Goal: Task Accomplishment & Management: Manage account settings

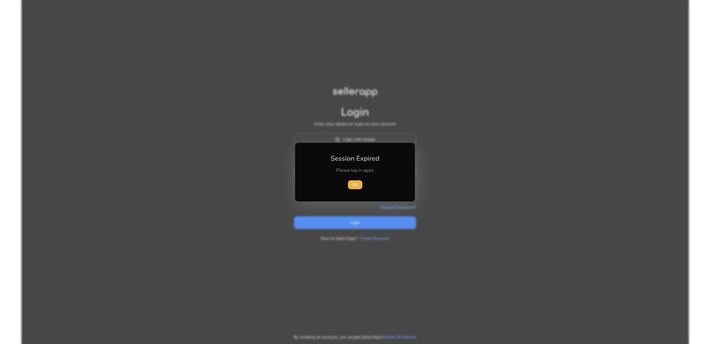
click at [362, 184] on div "OK" at bounding box center [355, 184] width 62 height 9
click at [358, 184] on span "button" at bounding box center [355, 184] width 14 height 13
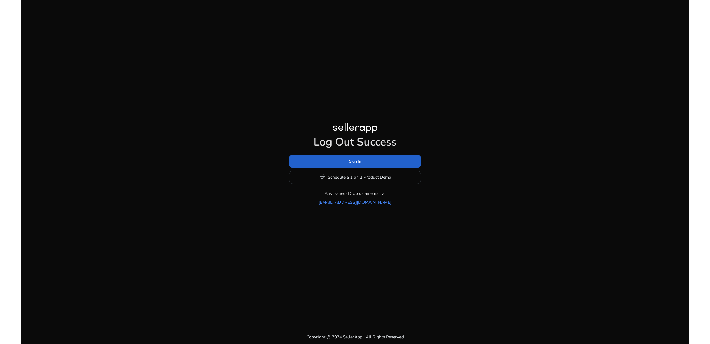
click at [344, 166] on span at bounding box center [355, 161] width 132 height 13
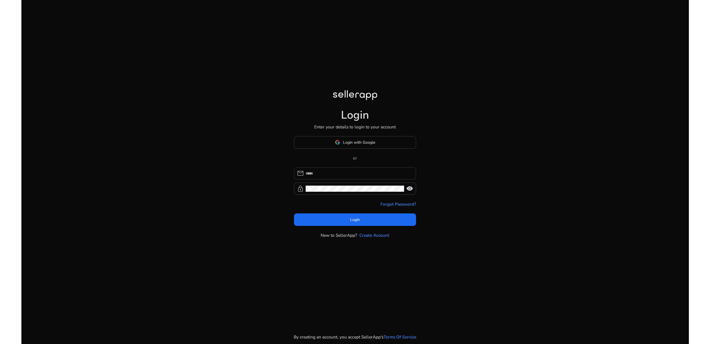
click at [336, 175] on input at bounding box center [359, 173] width 106 height 6
type input "*"
type input "**********"
click button "Login" at bounding box center [355, 219] width 122 height 13
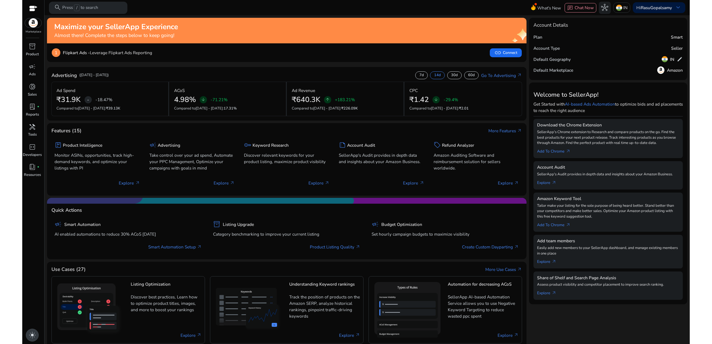
click at [34, 338] on span "light_mode" at bounding box center [32, 335] width 7 height 7
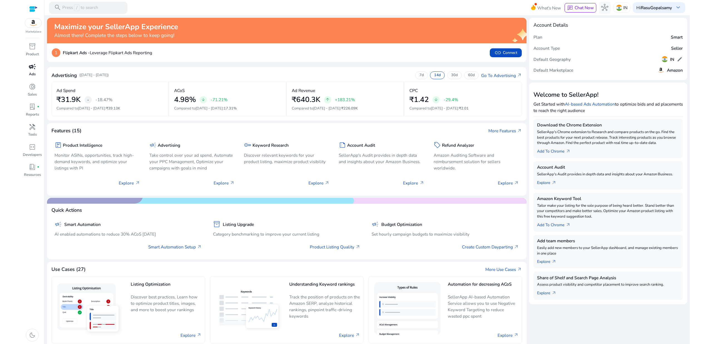
click at [29, 68] on span "campaign" at bounding box center [32, 66] width 7 height 7
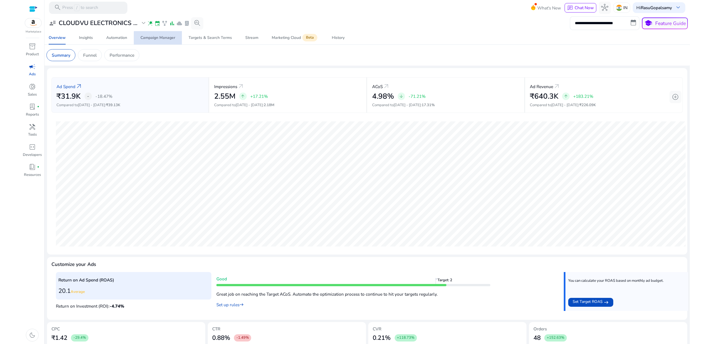
click at [168, 41] on span "Campaign Manager" at bounding box center [157, 37] width 35 height 13
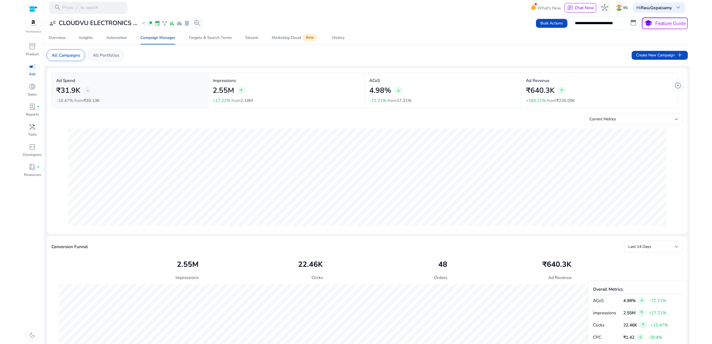
click at [105, 59] on div "All Portfolios" at bounding box center [106, 55] width 37 height 12
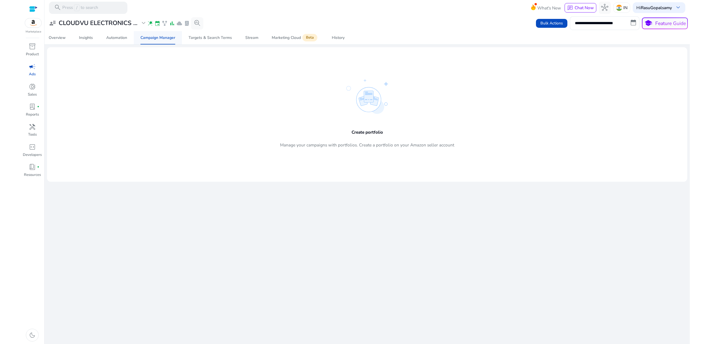
click at [156, 39] on div "Campaign Manager" at bounding box center [157, 38] width 35 height 4
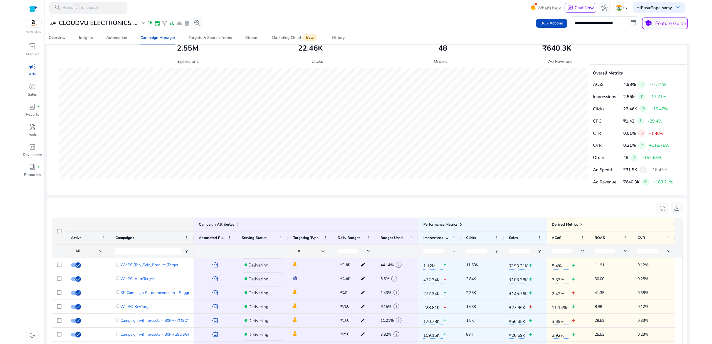
scroll to position [212, 0]
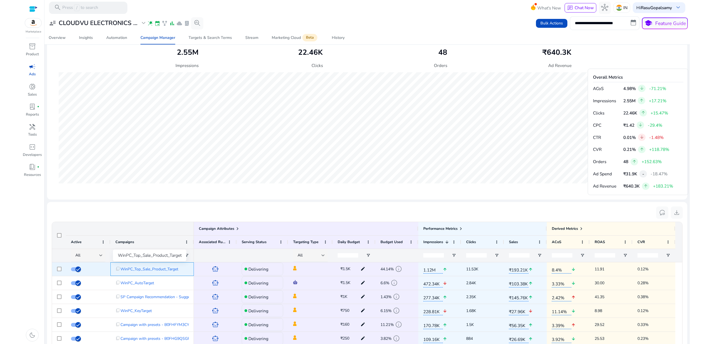
click at [151, 271] on span "WinPC_Top_Sale_Product_Target" at bounding box center [149, 269] width 58 height 11
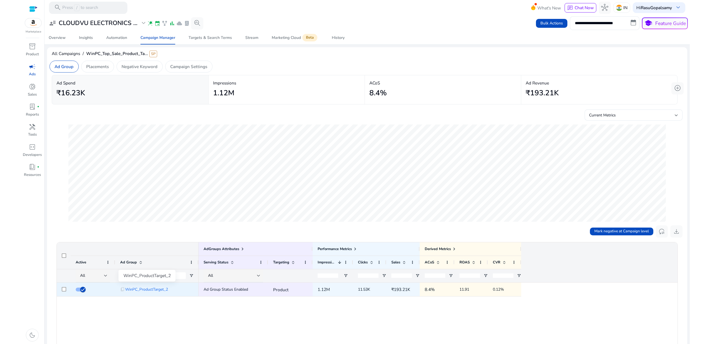
click at [154, 288] on span "WinPC_ProductTarget_2" at bounding box center [146, 289] width 43 height 11
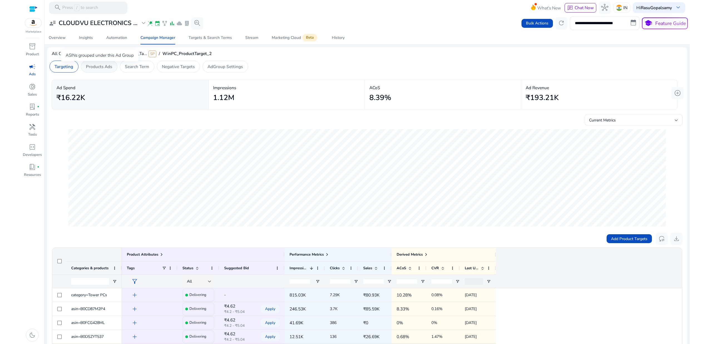
click at [105, 69] on p "Products Ads" at bounding box center [99, 66] width 26 height 6
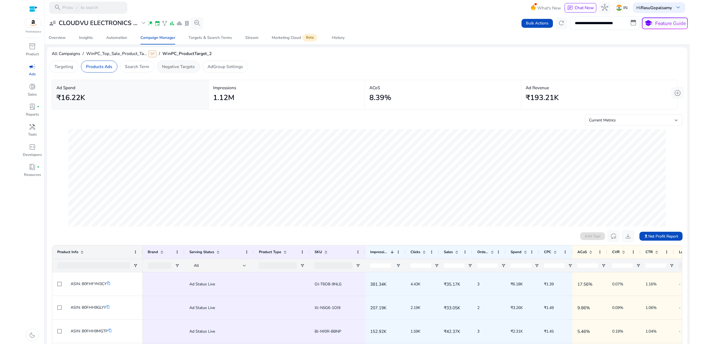
click at [184, 67] on p "Negative Targets" at bounding box center [178, 66] width 33 height 6
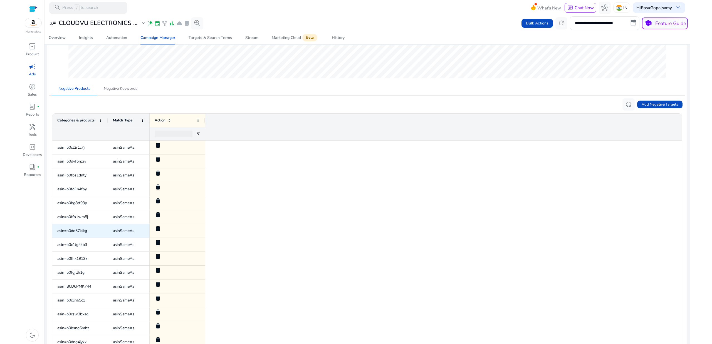
scroll to position [25, 0]
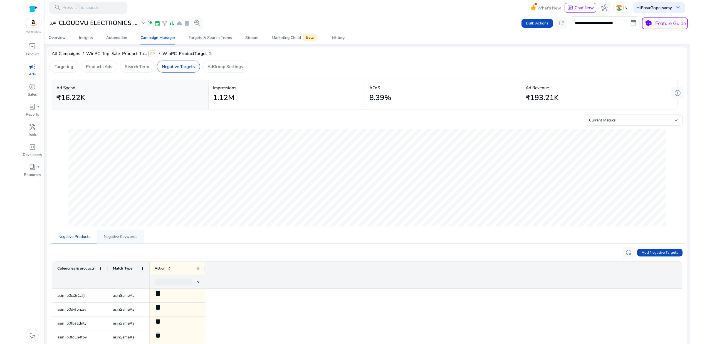
click at [121, 241] on span "Negative Keywords" at bounding box center [121, 236] width 34 height 13
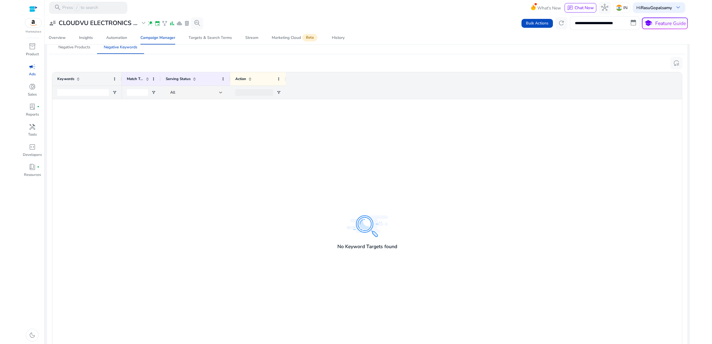
click at [179, 209] on div at bounding box center [402, 227] width 560 height 256
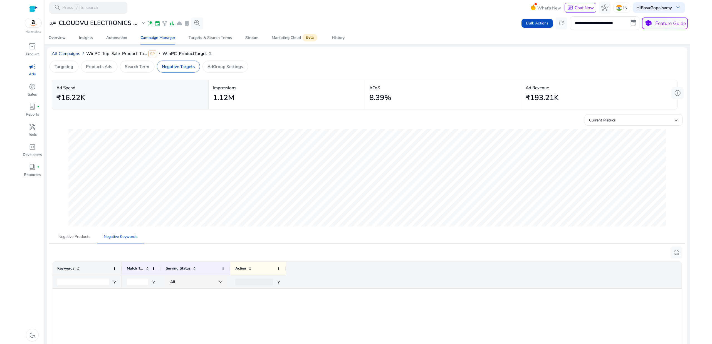
click at [64, 52] on span "All Campaigns" at bounding box center [66, 54] width 28 height 6
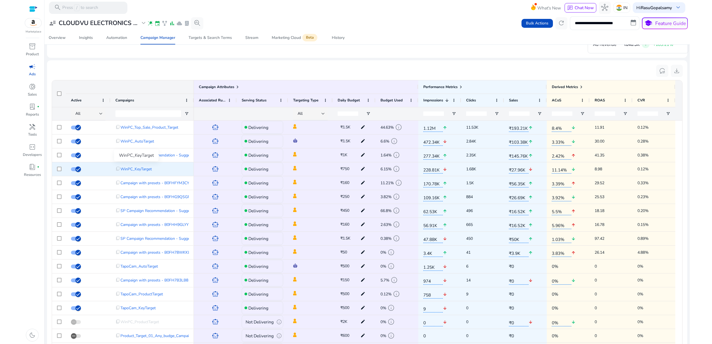
click at [141, 169] on span "WinPC_KeyTarget" at bounding box center [135, 168] width 31 height 11
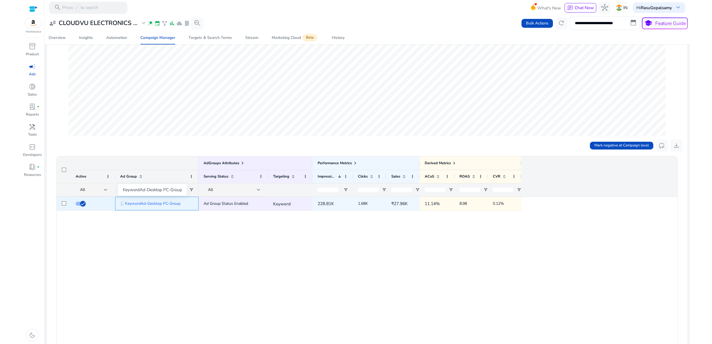
click at [150, 202] on span "KeywordAd-Desktop PC-Group" at bounding box center [152, 203] width 55 height 11
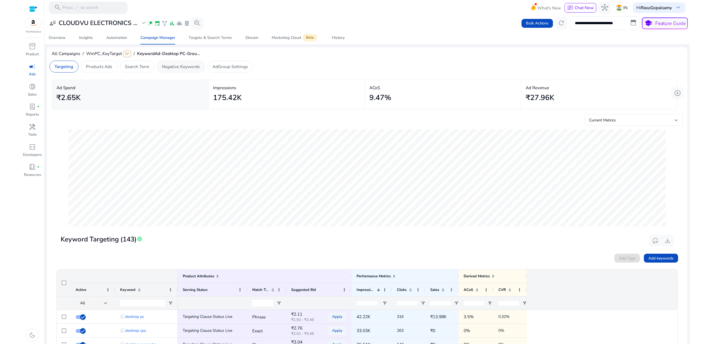
click at [183, 65] on p "Negative Keywords" at bounding box center [181, 66] width 38 height 6
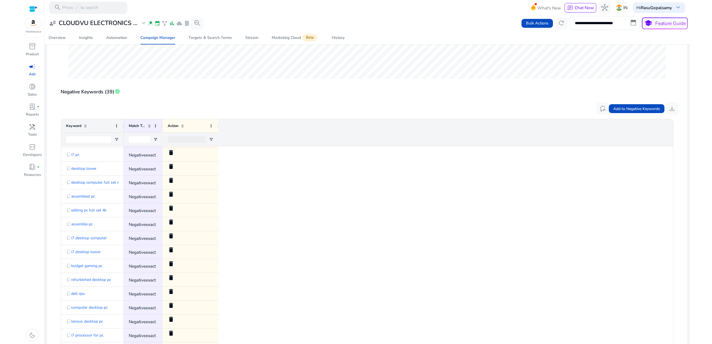
scroll to position [188, 0]
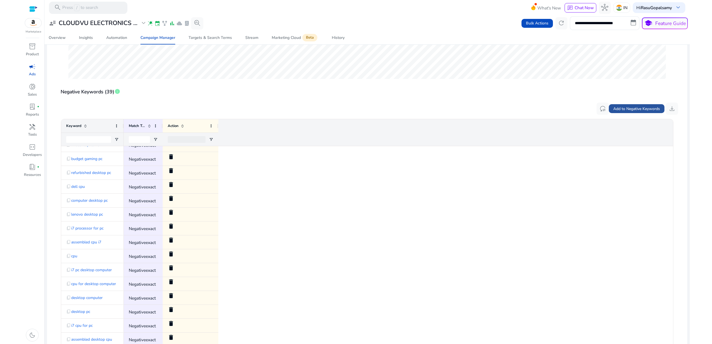
click at [634, 107] on span "Add to Negative Keywords" at bounding box center [636, 109] width 47 height 6
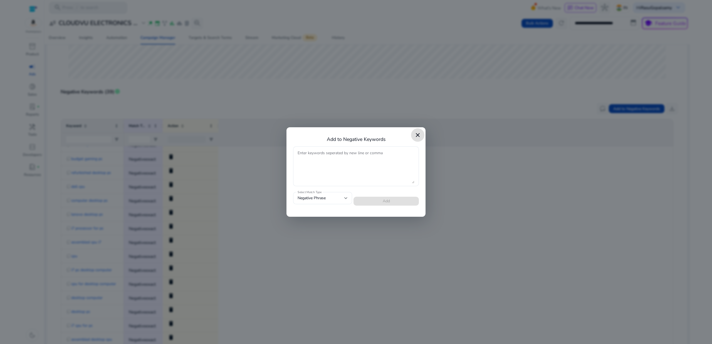
click at [422, 135] on span "close dialog" at bounding box center [417, 134] width 13 height 13
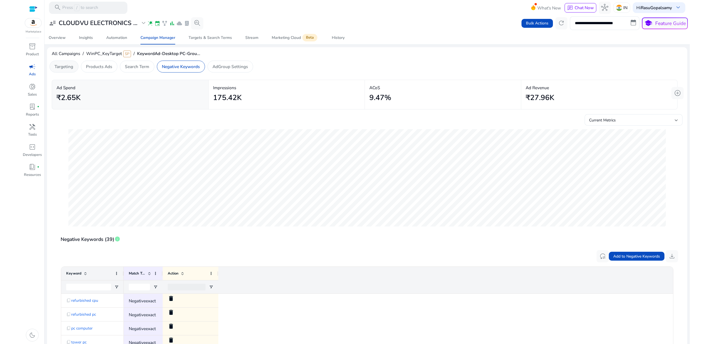
click at [66, 70] on div "Targeting" at bounding box center [63, 67] width 29 height 12
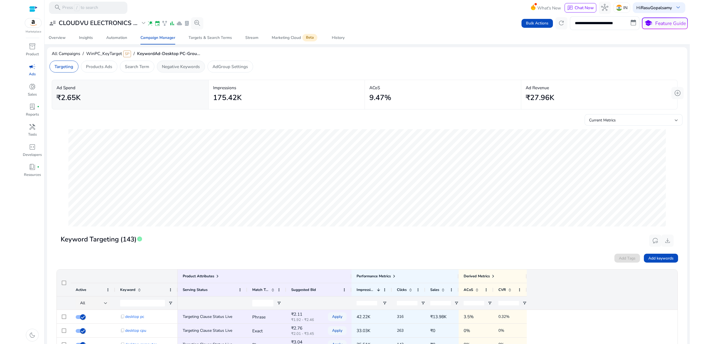
click at [188, 65] on p "Negative Keywords" at bounding box center [181, 66] width 38 height 6
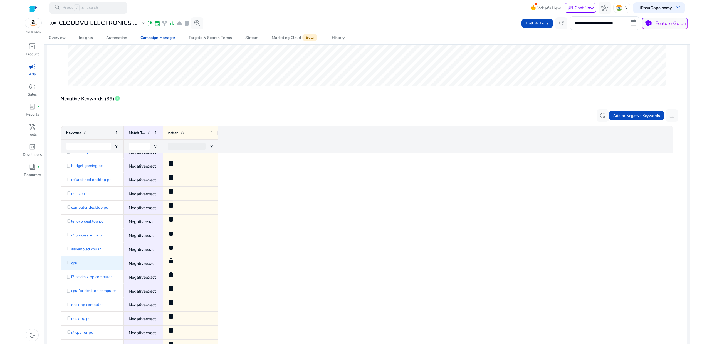
click at [172, 261] on mat-icon "delete" at bounding box center [171, 261] width 7 height 7
click at [170, 261] on mat-icon "delete" at bounding box center [171, 261] width 7 height 7
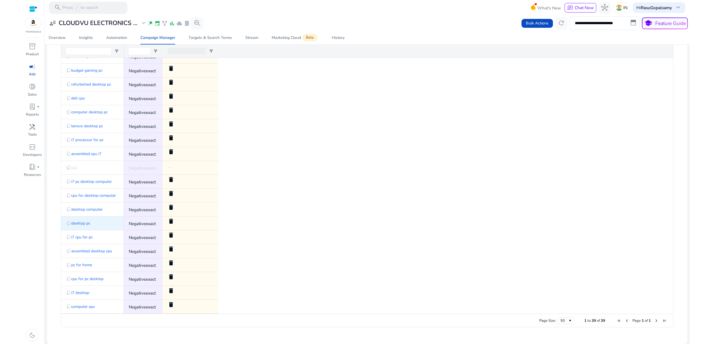
click at [175, 220] on span "delete" at bounding box center [191, 223] width 46 height 11
click at [170, 222] on mat-icon "delete" at bounding box center [171, 221] width 7 height 7
click at [169, 290] on mat-icon "delete" at bounding box center [171, 290] width 7 height 7
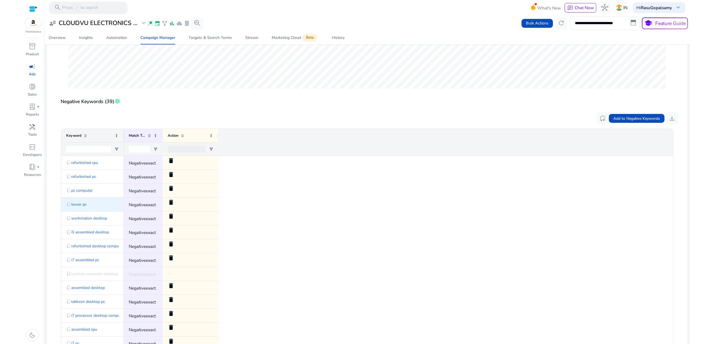
click at [170, 204] on mat-icon "delete" at bounding box center [171, 202] width 7 height 7
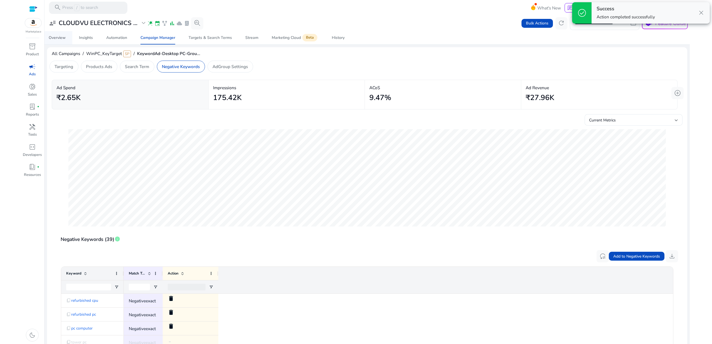
click at [59, 39] on div "Overview" at bounding box center [57, 38] width 17 height 4
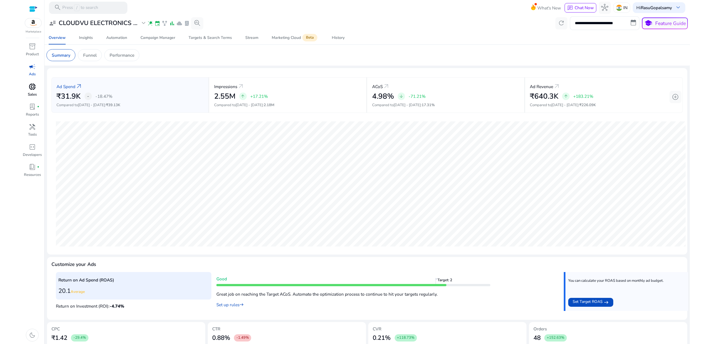
click at [29, 88] on span "donut_small" at bounding box center [32, 86] width 7 height 7
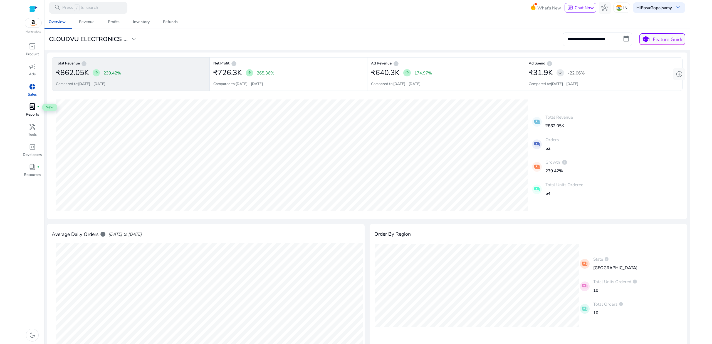
click at [35, 110] on span "lab_profile" at bounding box center [32, 106] width 7 height 7
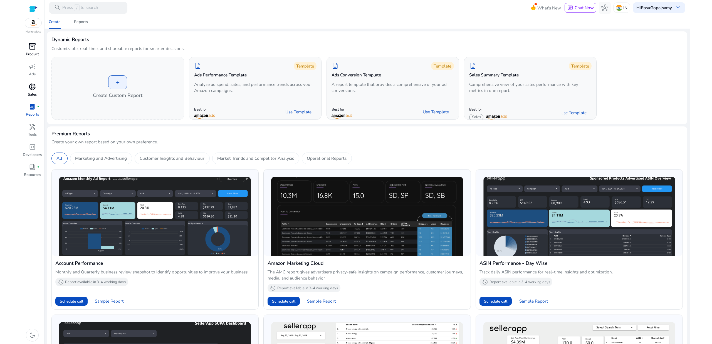
click at [34, 53] on p "Product" at bounding box center [32, 55] width 13 height 6
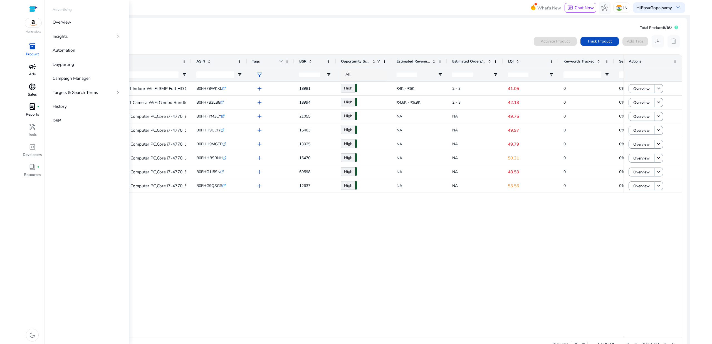
click at [31, 66] on span "campaign" at bounding box center [32, 66] width 7 height 7
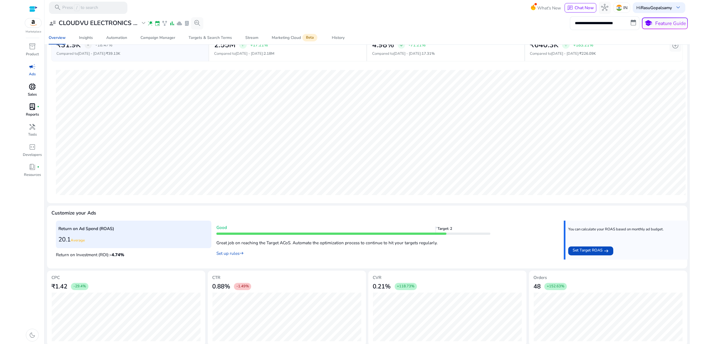
scroll to position [56, 0]
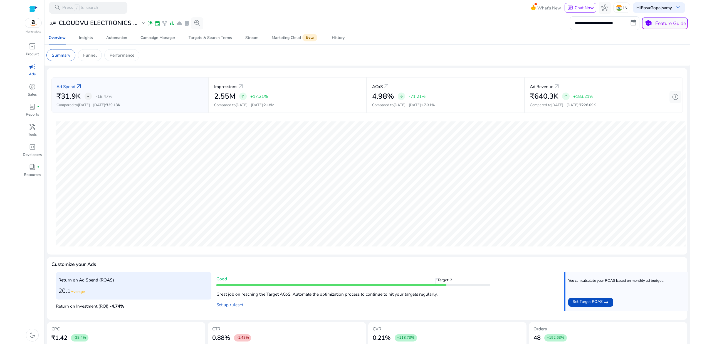
scroll to position [56, 0]
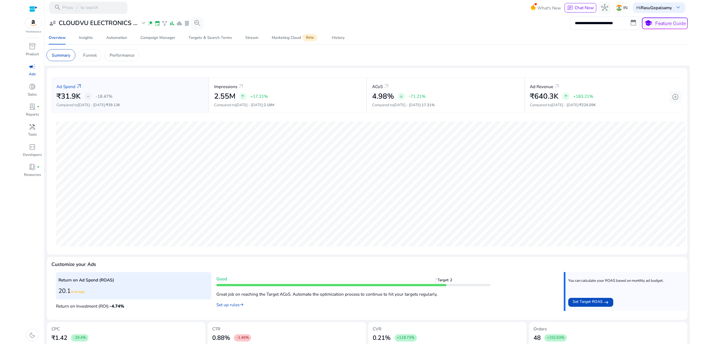
scroll to position [56, 0]
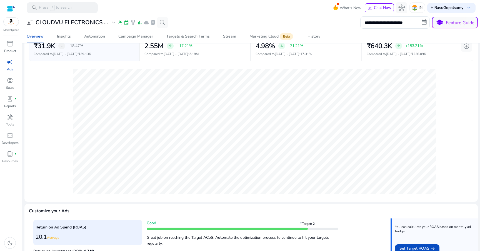
scroll to position [45, 0]
